Goal: Information Seeking & Learning: Find specific fact

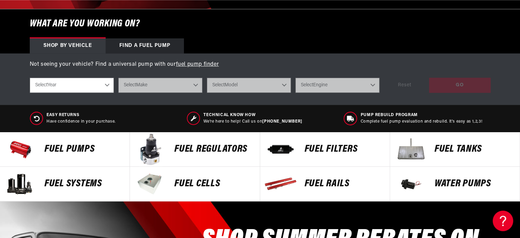
scroll to position [308, 0]
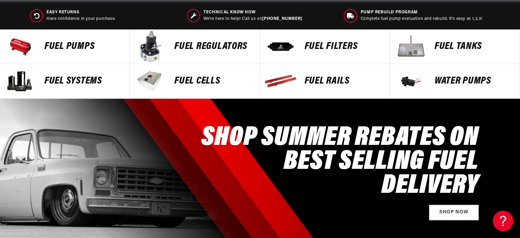
click at [191, 43] on p "FUEL REGULATORS" at bounding box center [213, 46] width 78 height 10
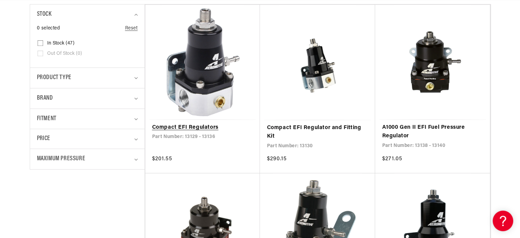
scroll to position [0, 433]
click at [196, 123] on link "Compact EFI Regulators" at bounding box center [202, 127] width 101 height 9
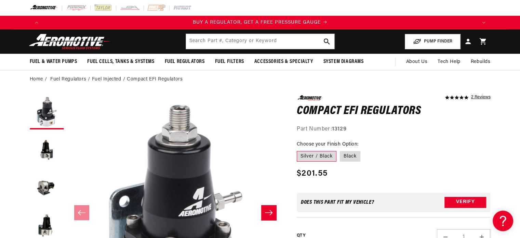
scroll to position [34, 0]
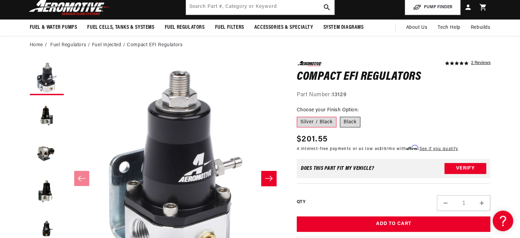
click at [350, 121] on label "Black" at bounding box center [350, 122] width 21 height 11
click at [340, 116] on input "Black" at bounding box center [340, 115] width 0 height 0
radio input "true"
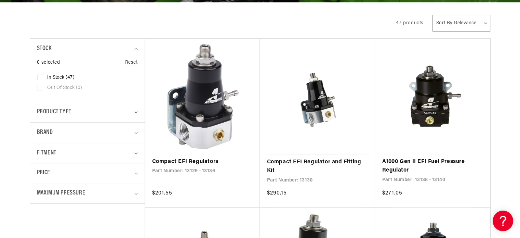
scroll to position [0, 1300]
click at [296, 159] on link "Compact EFI Regulator and Fitting Kit" at bounding box center [318, 166] width 102 height 17
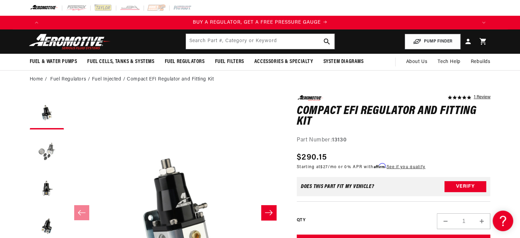
click at [43, 152] on button "Load image 2 in gallery view" at bounding box center [47, 150] width 34 height 34
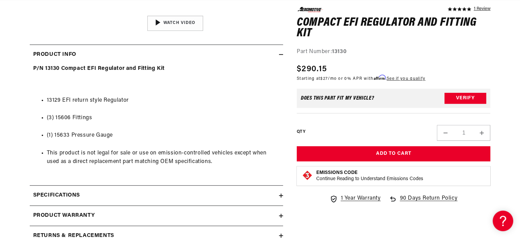
scroll to position [308, 0]
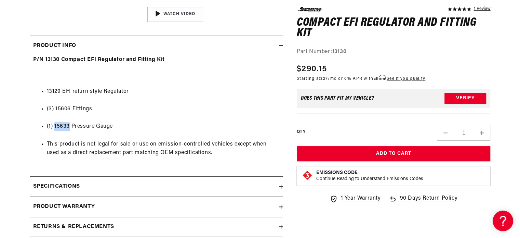
drag, startPoint x: 69, startPoint y: 125, endPoint x: 55, endPoint y: 128, distance: 14.0
click at [55, 128] on li "(1) 15633 Pressure Gauge" at bounding box center [163, 126] width 233 height 9
copy li "15633"
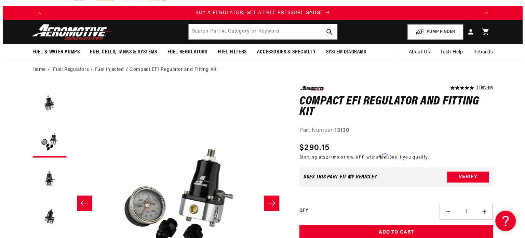
scroll to position [0, 0]
